Goal: Task Accomplishment & Management: Manage account settings

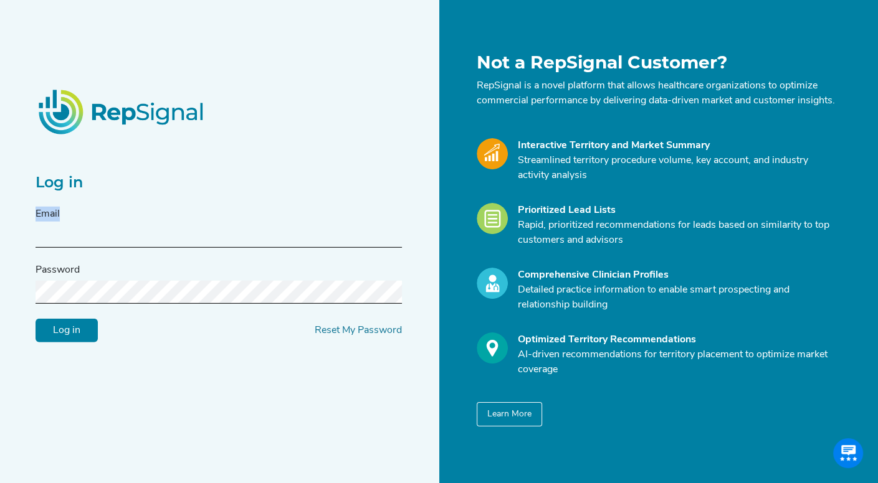
click at [145, 229] on div "Email" at bounding box center [219, 227] width 366 height 41
click at [135, 244] on input "text" at bounding box center [219, 236] width 366 height 23
type input "[PERSON_NAME][EMAIL_ADDRESS][DOMAIN_NAME]"
click at [36, 319] on input "Log in" at bounding box center [67, 331] width 62 height 24
click at [64, 338] on input "Log in" at bounding box center [67, 331] width 62 height 24
